Goal: Transaction & Acquisition: Purchase product/service

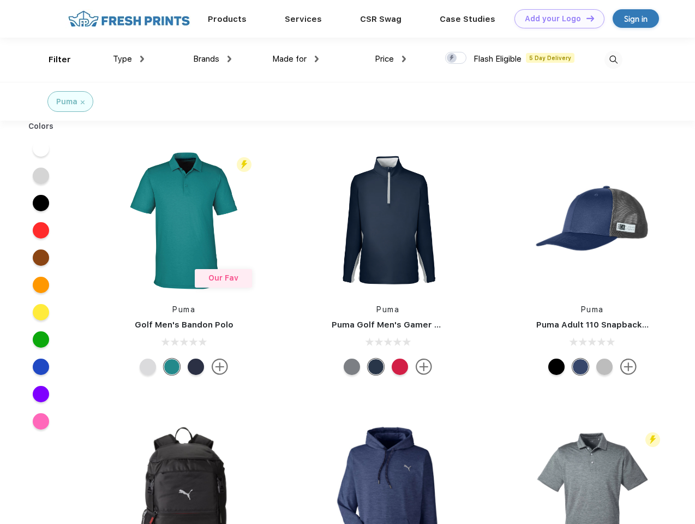
click at [555, 19] on link "Add your Logo Design Tool" at bounding box center [559, 18] width 90 height 19
click at [0, 0] on div "Design Tool" at bounding box center [0, 0] width 0 height 0
click at [585, 18] on link "Add your Logo Design Tool" at bounding box center [559, 18] width 90 height 19
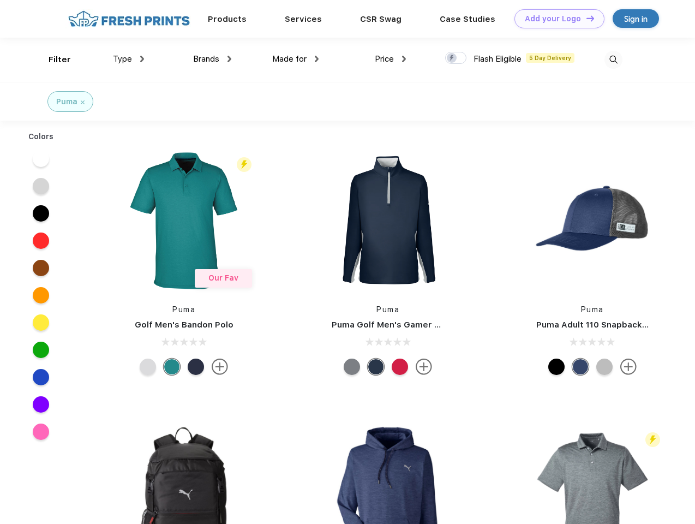
click at [52, 59] on div "Filter" at bounding box center [60, 59] width 22 height 13
click at [129, 59] on span "Type" at bounding box center [122, 59] width 19 height 10
click at [212, 59] on span "Brands" at bounding box center [206, 59] width 26 height 10
click at [296, 59] on span "Made for" at bounding box center [289, 59] width 34 height 10
click at [390, 59] on span "Price" at bounding box center [384, 59] width 19 height 10
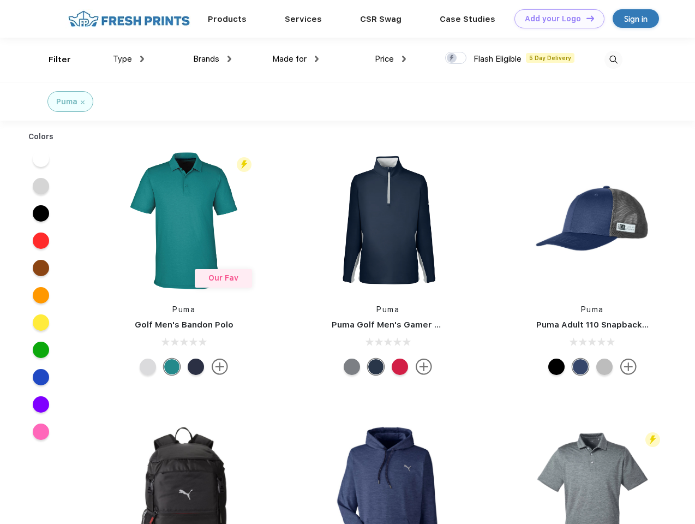
click at [456, 58] on div at bounding box center [455, 58] width 21 height 12
click at [452, 58] on input "checkbox" at bounding box center [448, 54] width 7 height 7
click at [613, 59] on img at bounding box center [613, 60] width 18 height 18
